Goal: Information Seeking & Learning: Learn about a topic

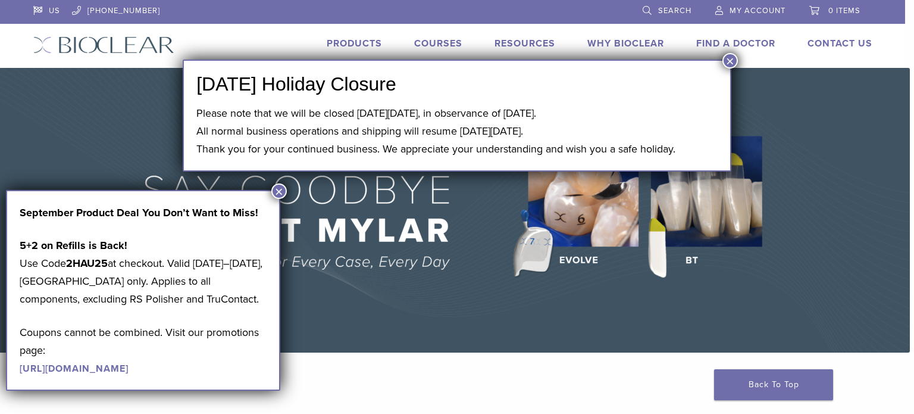
click at [279, 187] on button "×" at bounding box center [278, 190] width 15 height 15
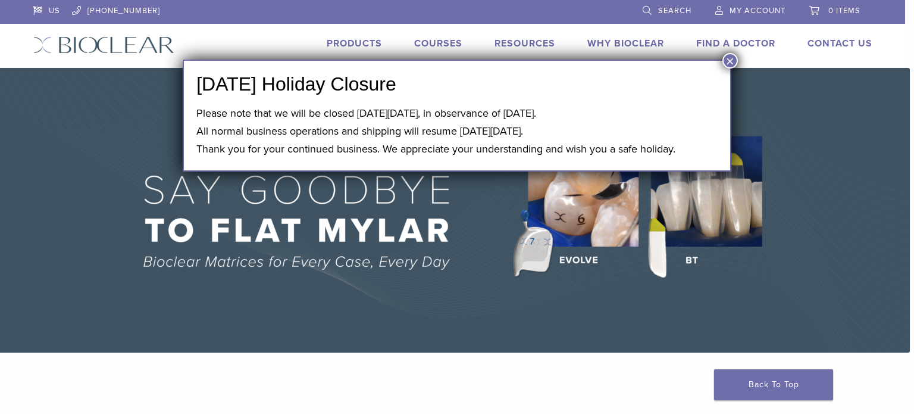
click at [438, 201] on img at bounding box center [453, 210] width 914 height 284
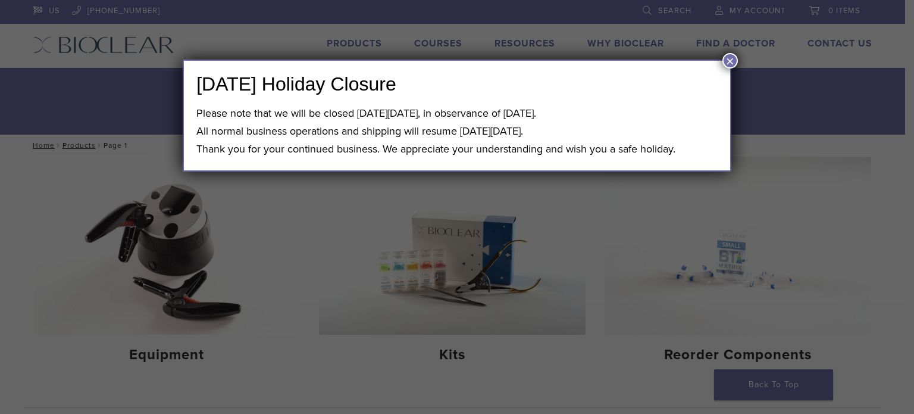
click at [728, 58] on button "×" at bounding box center [730, 60] width 15 height 15
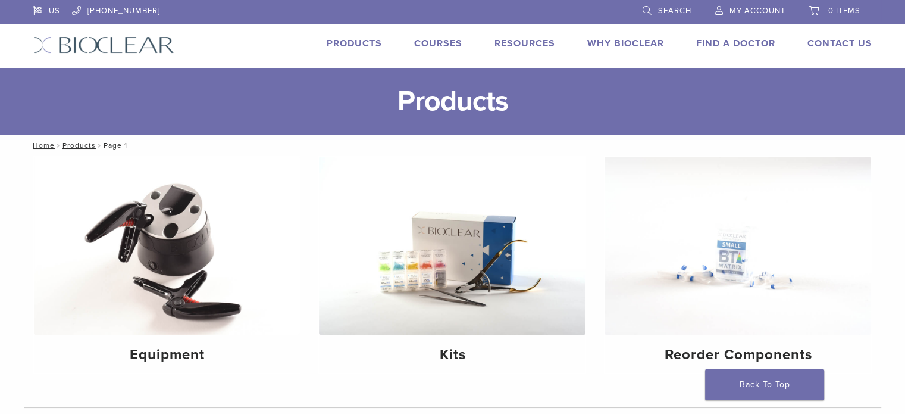
click at [639, 36] on li "Why Bioclear" at bounding box center [625, 43] width 77 height 14
click at [639, 42] on link "Why Bioclear" at bounding box center [625, 43] width 77 height 12
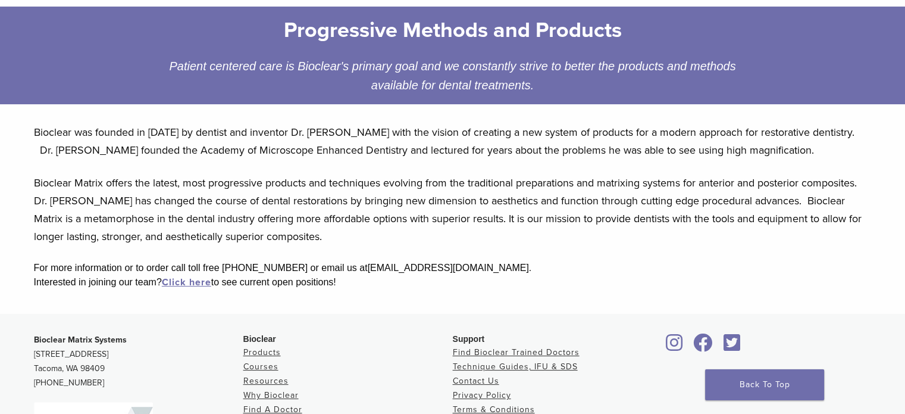
scroll to position [179, 0]
